Goal: Information Seeking & Learning: Check status

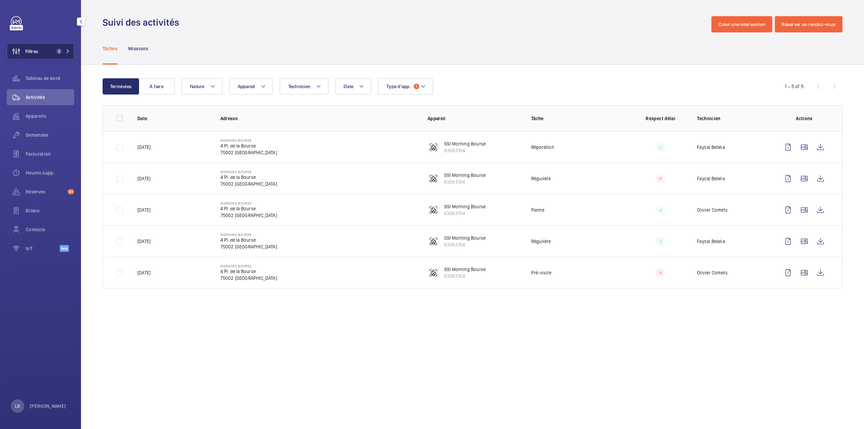
click at [36, 51] on span "Filtres" at bounding box center [31, 51] width 13 height 7
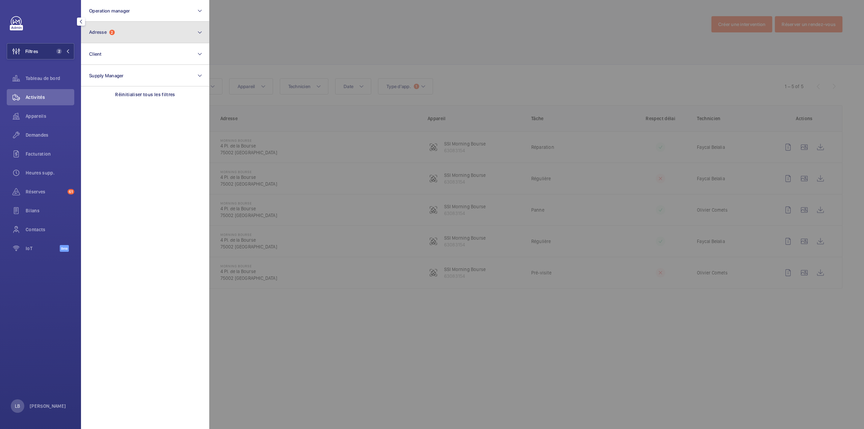
click at [150, 25] on button "Adresse 2" at bounding box center [145, 33] width 128 height 22
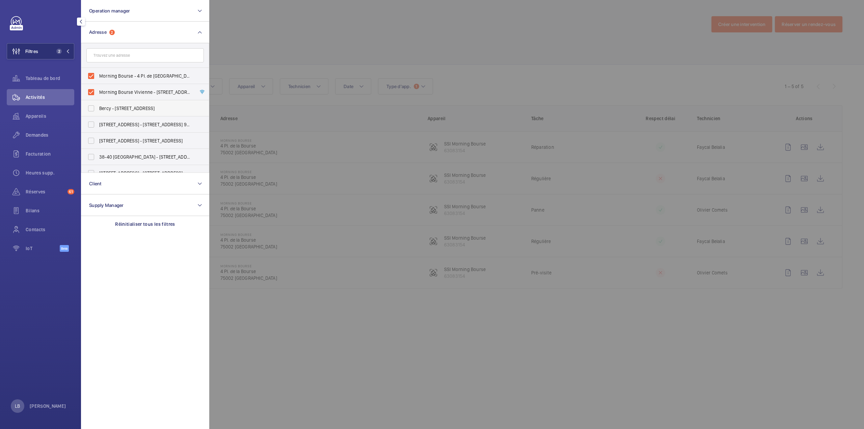
drag, startPoint x: 94, startPoint y: 76, endPoint x: 87, endPoint y: 102, distance: 26.5
click at [93, 80] on label "Morning Bourse - 4 Pl. de la Bourse, PARIS 75002" at bounding box center [139, 76] width 117 height 16
click at [93, 80] on input "Morning Bourse - 4 Pl. de la Bourse, PARIS 75002" at bounding box center [90, 75] width 13 height 13
checkbox input "false"
click at [87, 102] on label "Bercy - [STREET_ADDRESS]" at bounding box center [139, 108] width 117 height 16
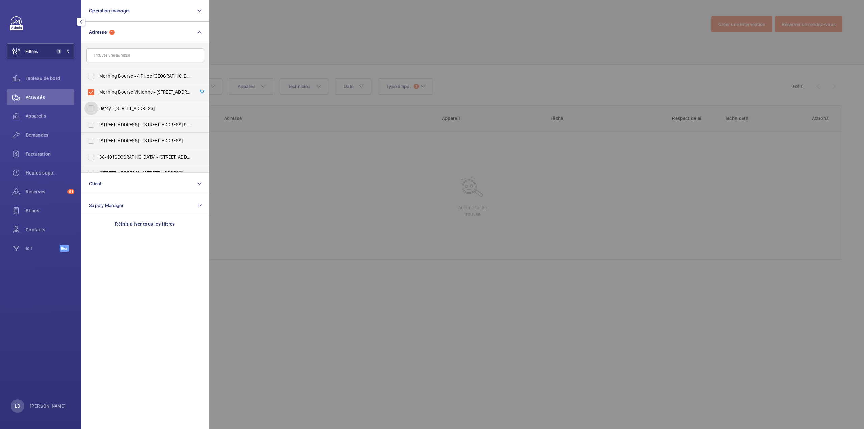
click at [87, 102] on input "Bercy - [STREET_ADDRESS]" at bounding box center [90, 108] width 13 height 13
checkbox input "true"
click at [90, 94] on label "Morning Bourse Vivienne - 9 Rue des Filles Saint-Thomas, PARIS 75002" at bounding box center [139, 92] width 117 height 16
click at [90, 94] on input "Morning Bourse Vivienne - 9 Rue des Filles Saint-Thomas, PARIS 75002" at bounding box center [90, 91] width 13 height 13
checkbox input "false"
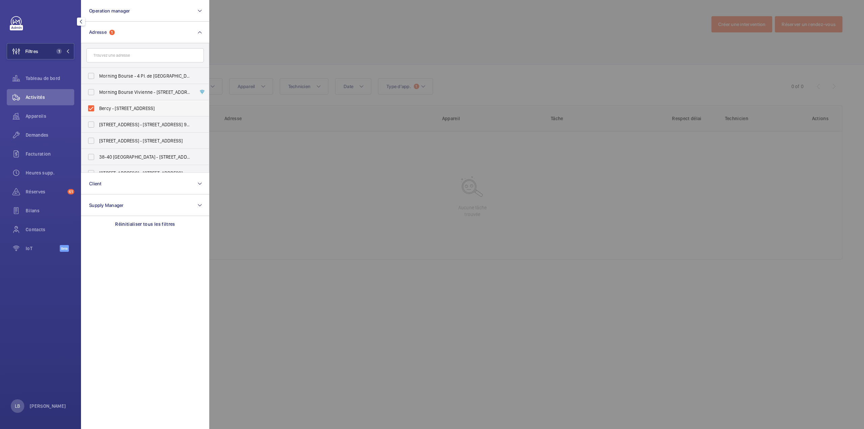
click at [92, 106] on label "Bercy - [STREET_ADDRESS]" at bounding box center [139, 108] width 117 height 16
click at [92, 106] on input "Bercy - [STREET_ADDRESS]" at bounding box center [90, 108] width 13 height 13
checkbox input "false"
click at [53, 100] on span "Activités" at bounding box center [50, 97] width 49 height 7
click at [48, 52] on button "Filtres" at bounding box center [40, 51] width 67 height 16
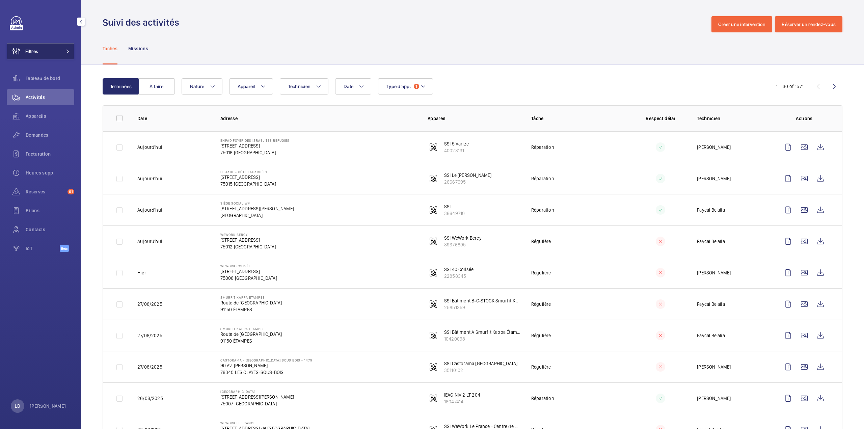
click at [49, 50] on button "Filtres" at bounding box center [40, 51] width 67 height 16
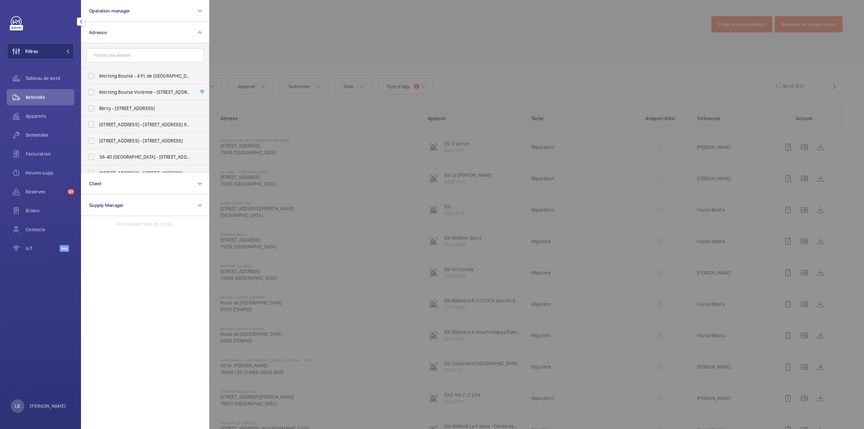
click at [98, 56] on input "text" at bounding box center [144, 55] width 117 height 14
type input "106"
click at [288, 25] on div at bounding box center [641, 214] width 864 height 429
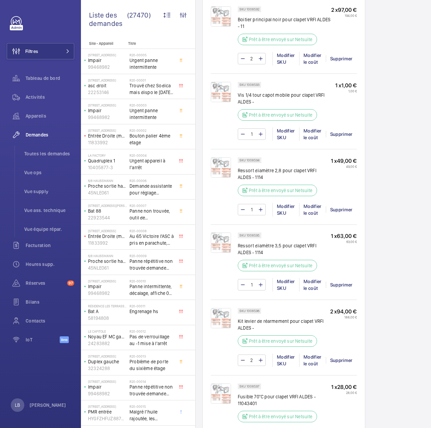
scroll to position [776, 0]
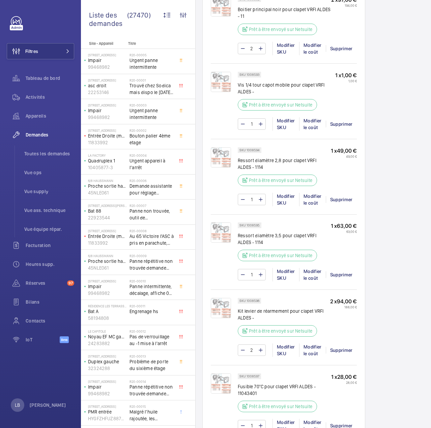
click at [295, 162] on div "SKU 1008594 Ressort diamètre 2,8 pour clapet VRFI ALDES - 1114 Prêt à être envo…" at bounding box center [284, 168] width 93 height 43
drag, startPoint x: 256, startPoint y: 233, endPoint x: 260, endPoint y: 233, distance: 4.4
click at [260, 228] on div "SKU 1008595" at bounding box center [250, 226] width 24 height 6
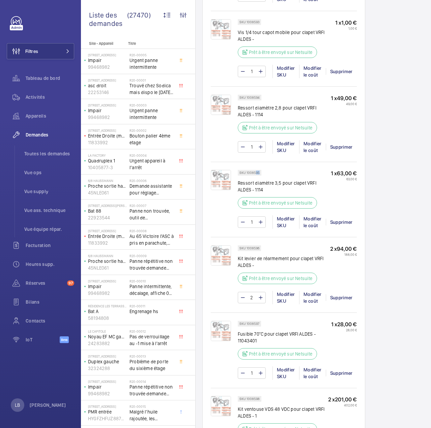
scroll to position [843, 0]
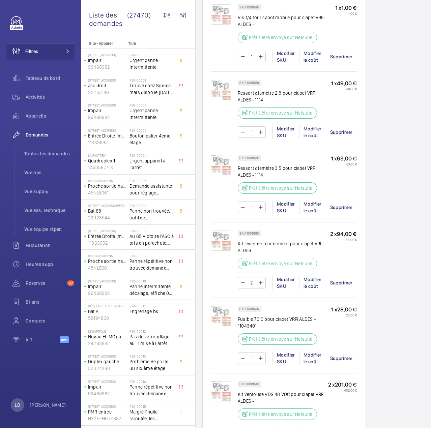
click at [266, 242] on div "SKU 1008596 Kit levier de réarmement pour clapet VRFI ALDES - Prêt à être envoy…" at bounding box center [284, 252] width 92 height 43
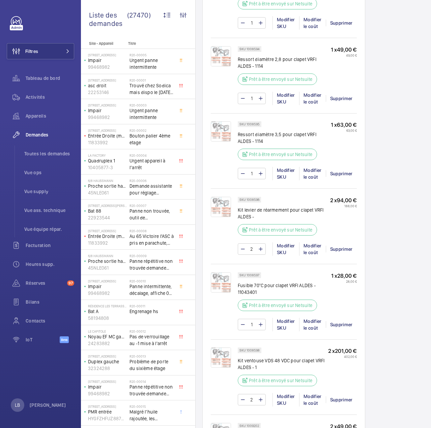
scroll to position [911, 0]
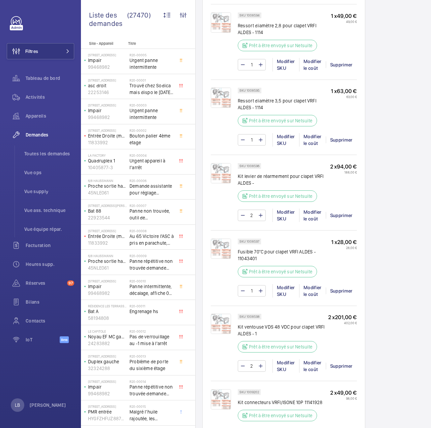
click at [281, 249] on div "SKU 1008597 Fusible 70°C pour clapet VRFI ALDES - 11043401 Prêt à être envoyé s…" at bounding box center [284, 260] width 93 height 43
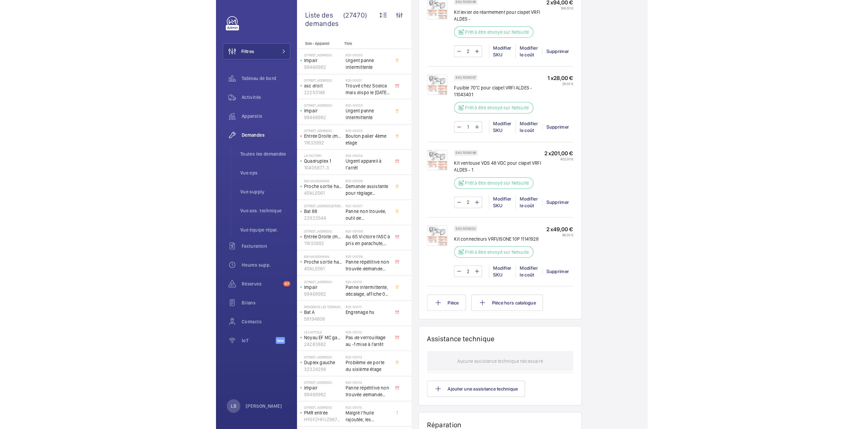
scroll to position [1080, 0]
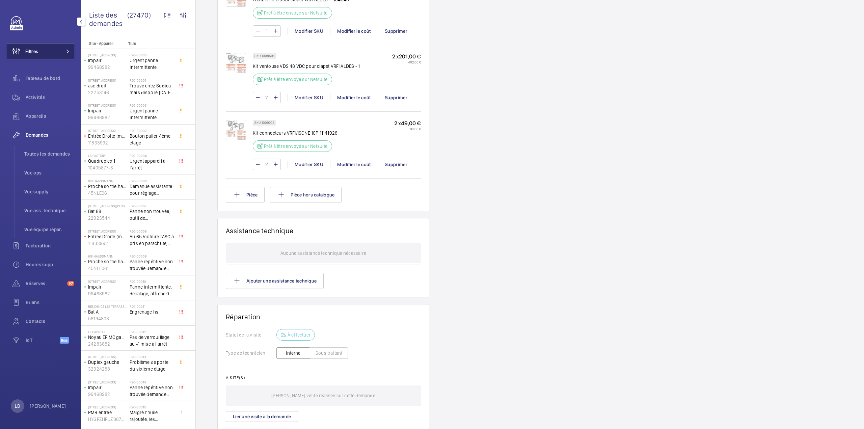
click at [37, 49] on span "Filtres" at bounding box center [31, 51] width 13 height 7
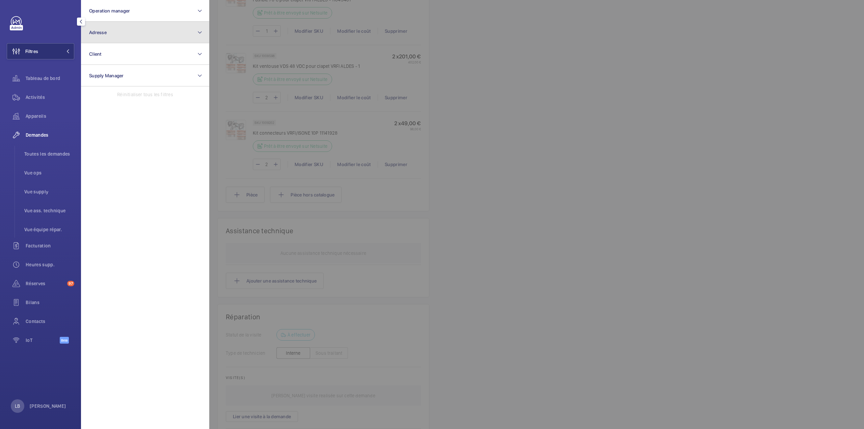
drag, startPoint x: 126, startPoint y: 22, endPoint x: 123, endPoint y: 29, distance: 8.0
click at [125, 23] on button "Adresse" at bounding box center [145, 33] width 128 height 22
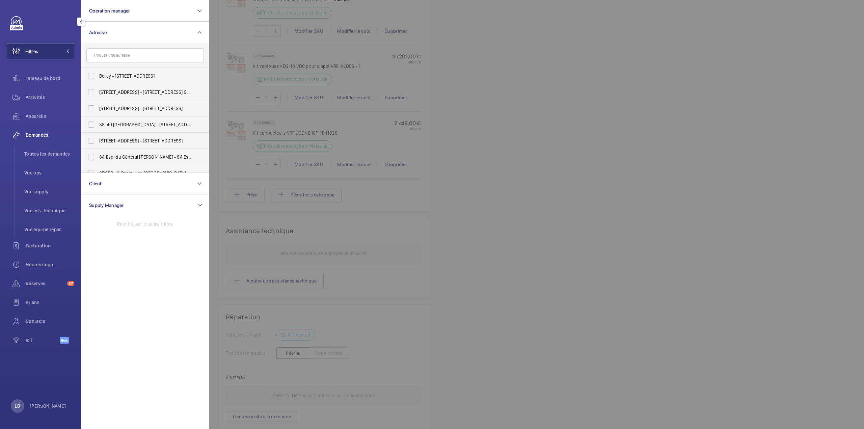
click at [102, 56] on input "text" at bounding box center [144, 55] width 117 height 14
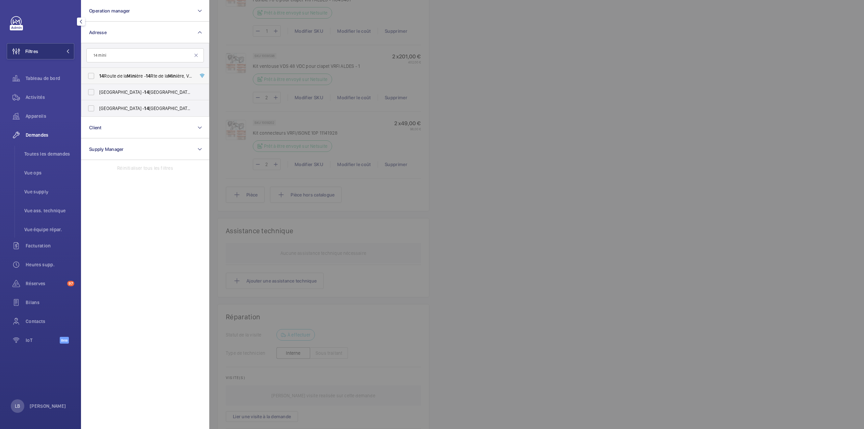
type input "14 mini"
click at [93, 76] on label "14 Route de la Mini ère - [STREET_ADDRESS]" at bounding box center [139, 76] width 117 height 16
click at [93, 76] on input "14 Route de la Mini ère - [STREET_ADDRESS]" at bounding box center [90, 75] width 13 height 13
checkbox input "true"
click at [31, 96] on span "Activités" at bounding box center [50, 97] width 49 height 7
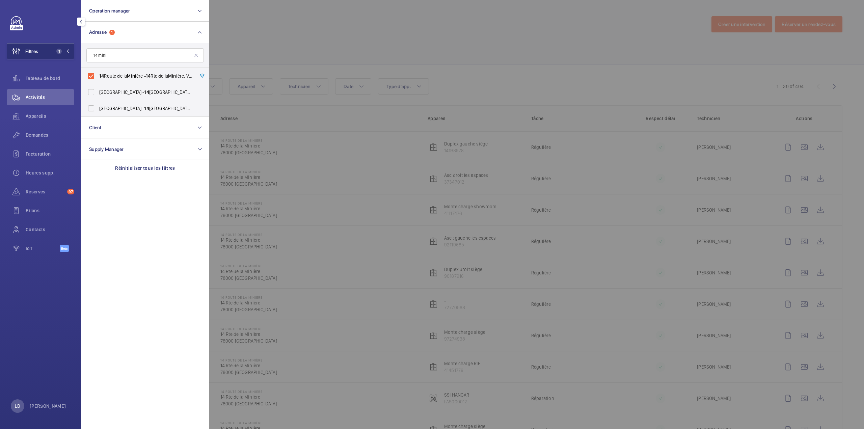
click at [497, 81] on div at bounding box center [641, 214] width 864 height 429
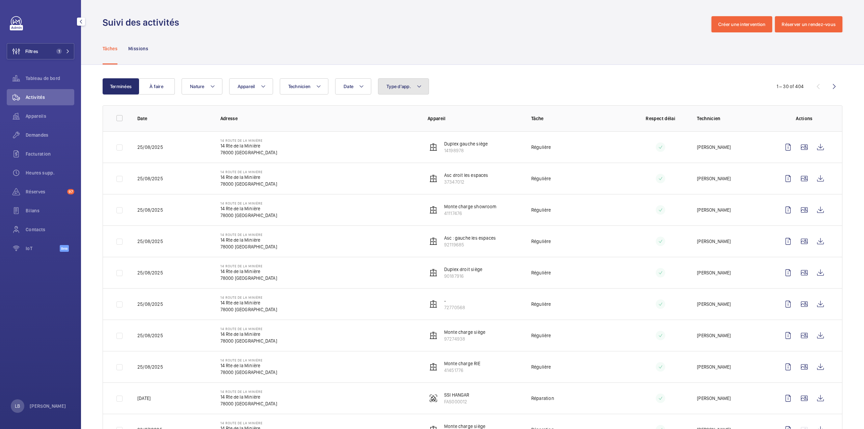
click at [407, 87] on span "Type d'app." at bounding box center [398, 86] width 25 height 5
click at [389, 180] on label "Sécurité incendie" at bounding box center [436, 181] width 117 height 16
click at [389, 180] on input "Sécurité incendie" at bounding box center [387, 180] width 13 height 13
checkbox input "true"
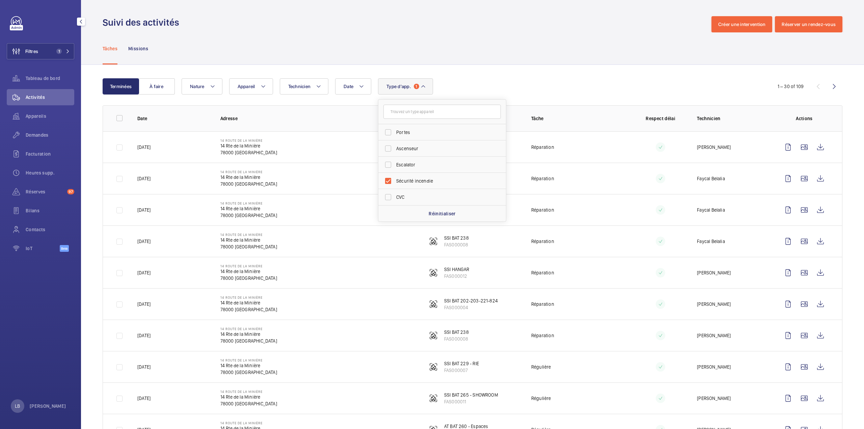
click at [591, 55] on div "Tâches Missions" at bounding box center [472, 48] width 739 height 32
click at [606, 148] on td "Réparation" at bounding box center [572, 146] width 104 height 31
click at [322, 151] on td "14 Route de la Minière [STREET_ADDRESS]" at bounding box center [313, 146] width 207 height 31
click at [34, 136] on span "Demandes" at bounding box center [50, 135] width 49 height 7
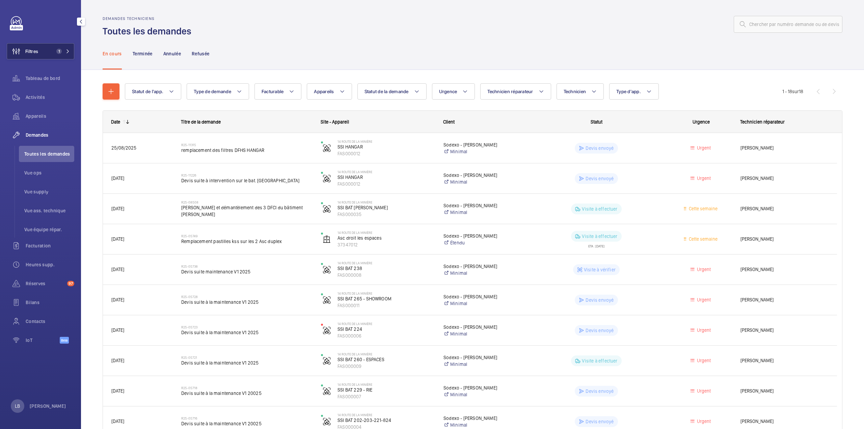
click at [40, 56] on button "Filtres 1" at bounding box center [40, 51] width 67 height 16
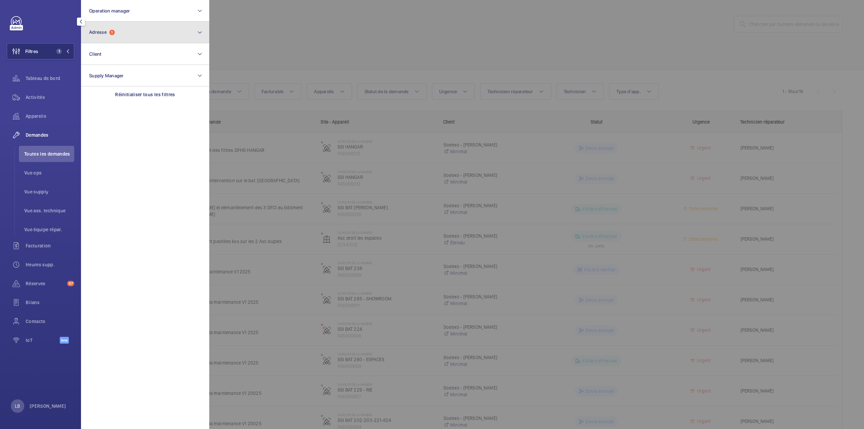
click at [113, 34] on span "1" at bounding box center [111, 32] width 5 height 5
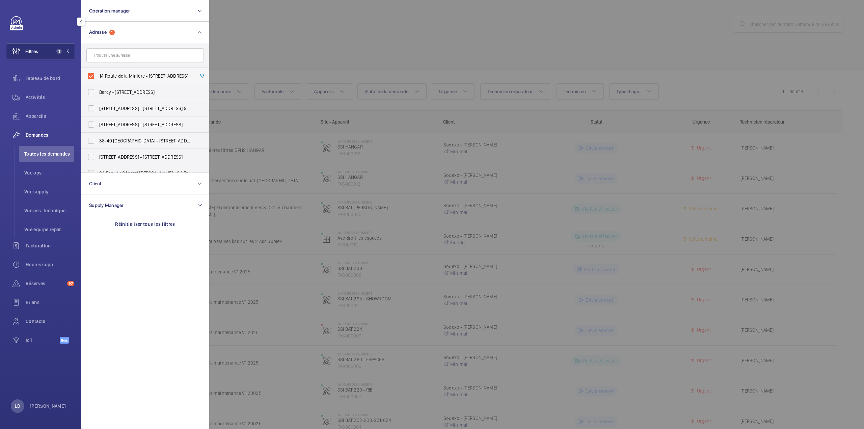
click at [90, 76] on label "14 Route de la Minière - [STREET_ADDRESS]" at bounding box center [139, 76] width 117 height 16
click at [90, 76] on input "14 Route de la Minière - [STREET_ADDRESS]" at bounding box center [90, 75] width 13 height 13
checkbox input "false"
click at [114, 56] on input "text" at bounding box center [144, 55] width 117 height 14
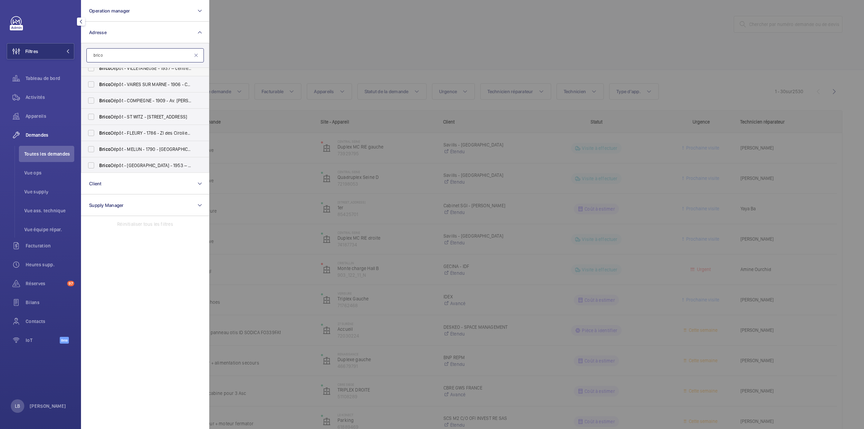
scroll to position [57, 0]
type input "brico"
click at [97, 133] on label "Brico Dépôt - FLEURY - 1786 - ZI des Ciroliers, FLEURY-MÉROGIS 91700" at bounding box center [139, 132] width 117 height 16
click at [97, 133] on input "Brico Dépôt - FLEURY - 1786 - ZI des Ciroliers, FLEURY-MÉROGIS 91700" at bounding box center [90, 131] width 13 height 13
checkbox input "true"
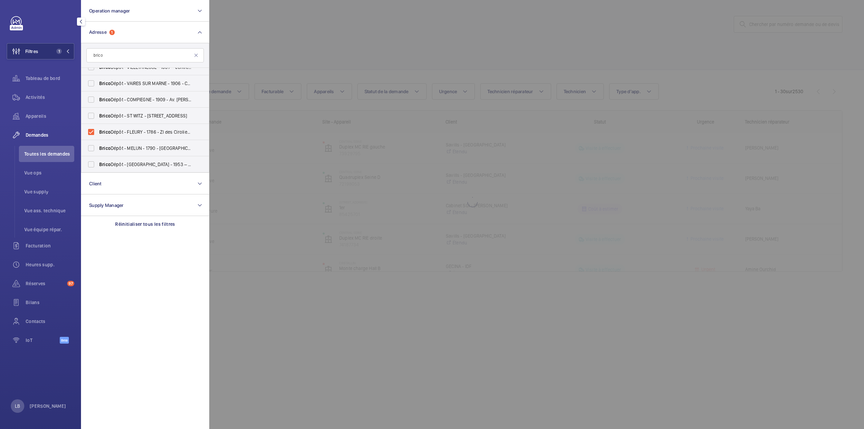
click at [326, 46] on div at bounding box center [641, 214] width 864 height 429
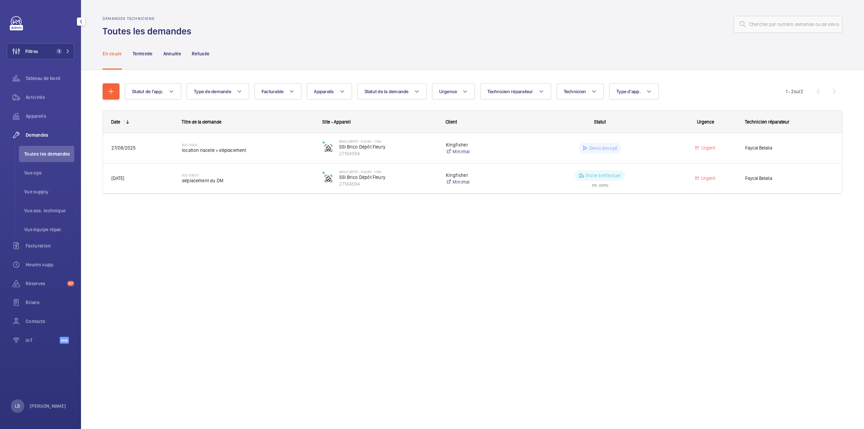
click at [51, 153] on span "Toutes les demandes" at bounding box center [49, 153] width 50 height 7
click at [41, 94] on span "Activités" at bounding box center [50, 97] width 49 height 7
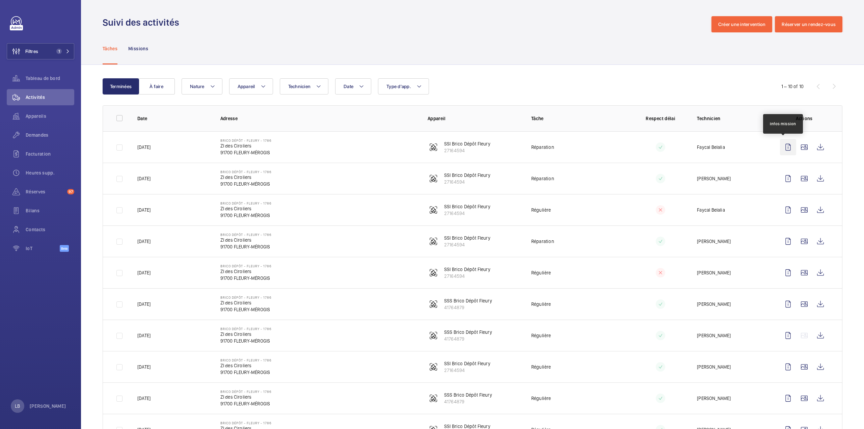
click at [782, 148] on wm-front-icon-button at bounding box center [788, 147] width 16 height 16
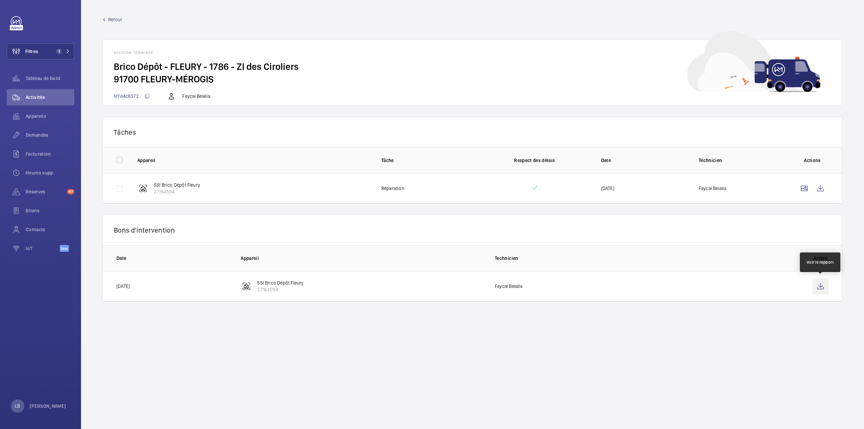
click at [823, 285] on wm-front-icon-button at bounding box center [820, 286] width 16 height 16
click at [822, 185] on wm-front-icon-button at bounding box center [820, 188] width 16 height 16
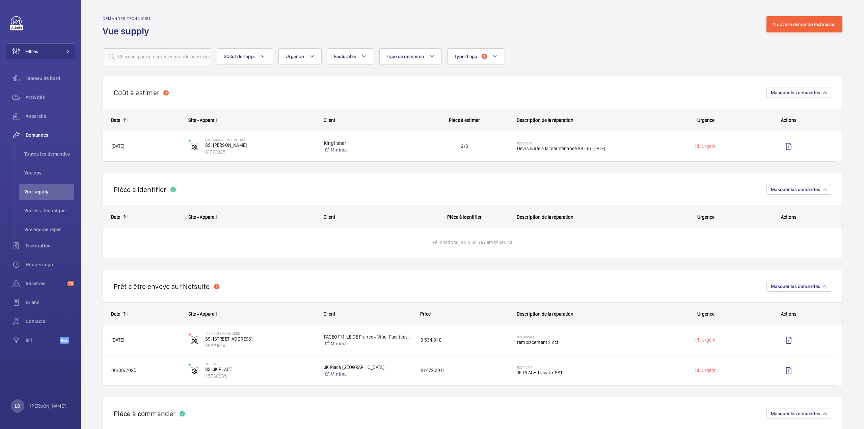
scroll to position [675, 0]
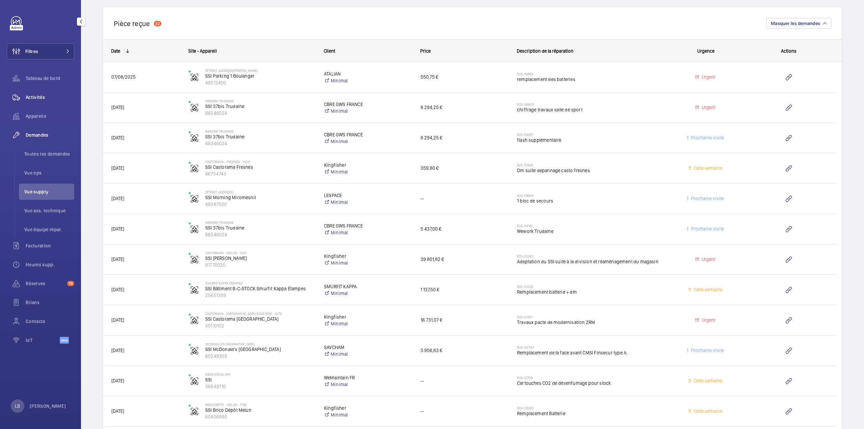
click at [34, 94] on span "Activités" at bounding box center [50, 97] width 49 height 7
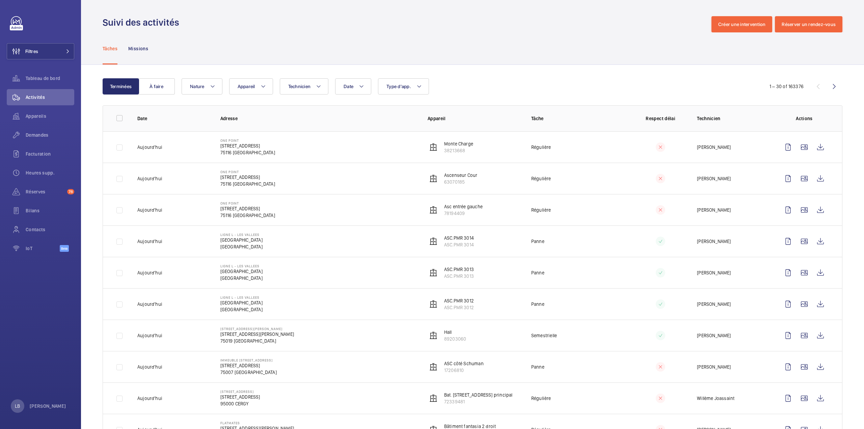
click at [591, 37] on div "Tâches Missions" at bounding box center [472, 48] width 739 height 32
click at [393, 86] on span "Type d'app." at bounding box center [398, 86] width 25 height 5
click at [395, 183] on label "Sécurité incendie" at bounding box center [436, 181] width 117 height 16
click at [395, 183] on input "Sécurité incendie" at bounding box center [387, 180] width 13 height 13
checkbox input "true"
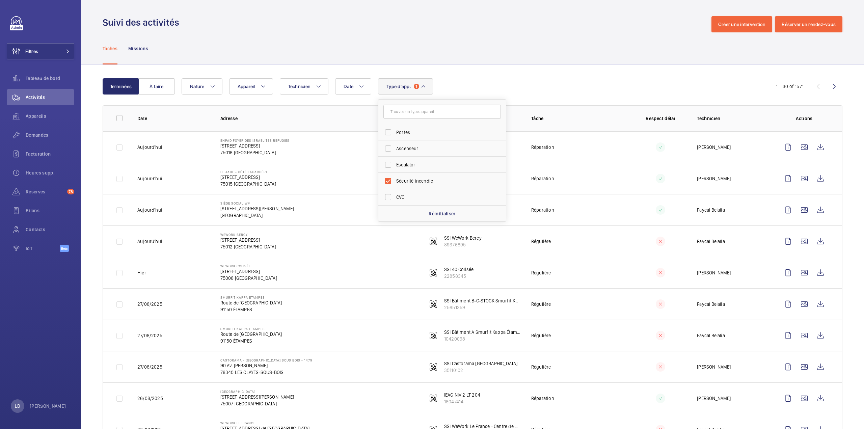
click at [532, 37] on div "Tâches Missions" at bounding box center [472, 48] width 739 height 32
click at [599, 179] on td "Réparation" at bounding box center [572, 178] width 104 height 31
